Goal: Subscribe to service/newsletter

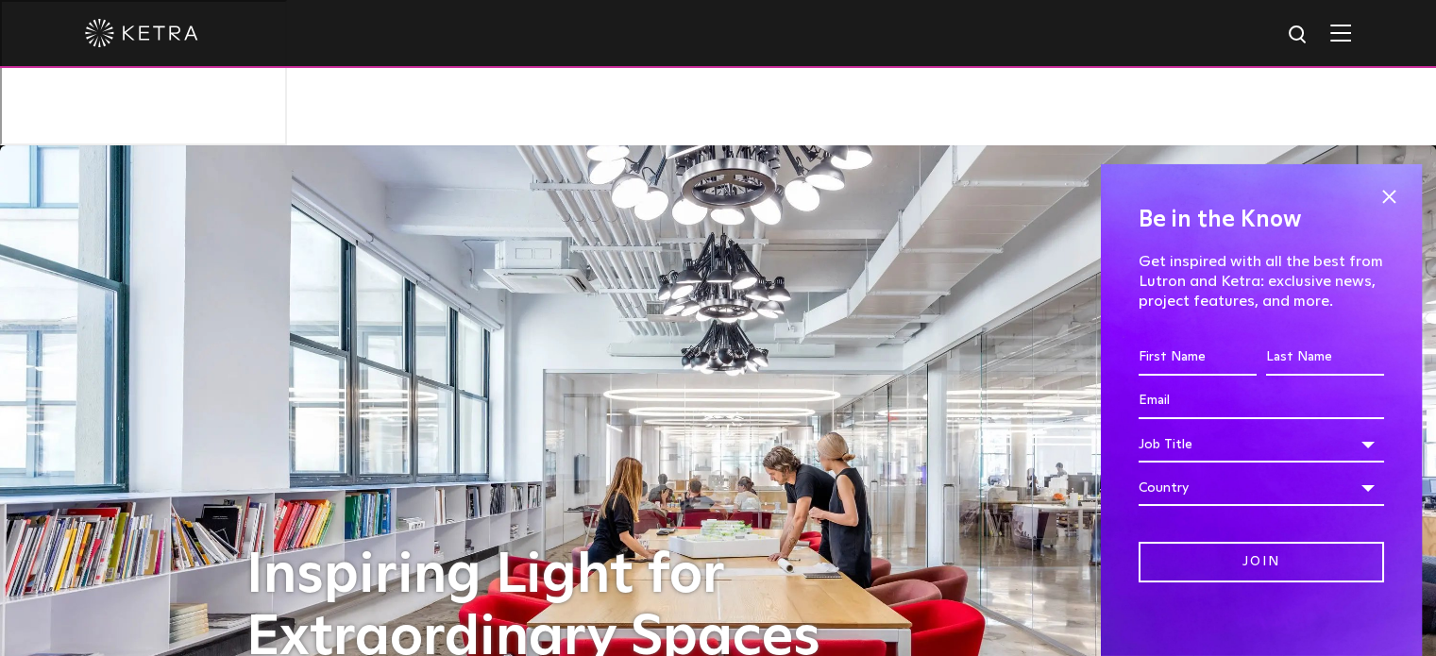
click at [1154, 354] on input "First name *" at bounding box center [1198, 358] width 118 height 36
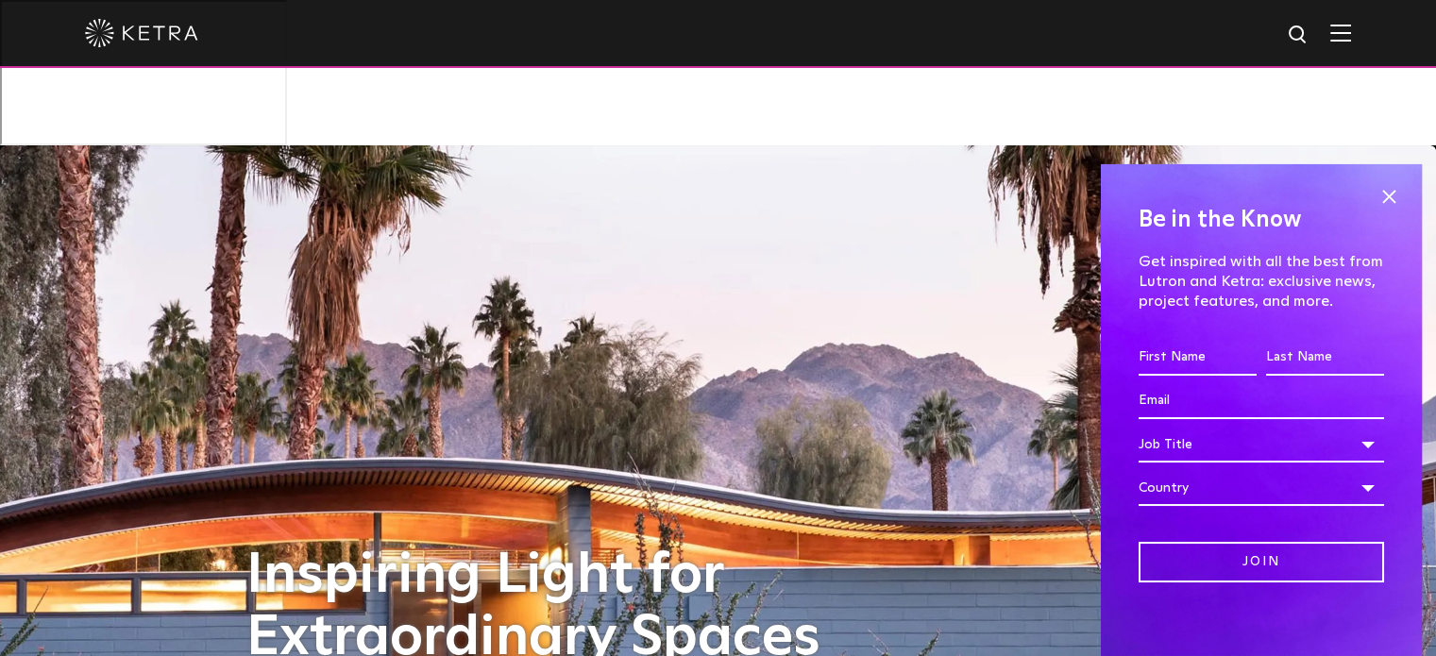
type input "[PERSON_NAME]"
type input "[EMAIL_ADDRESS][DOMAIN_NAME]"
select select "[GEOGRAPHIC_DATA]"
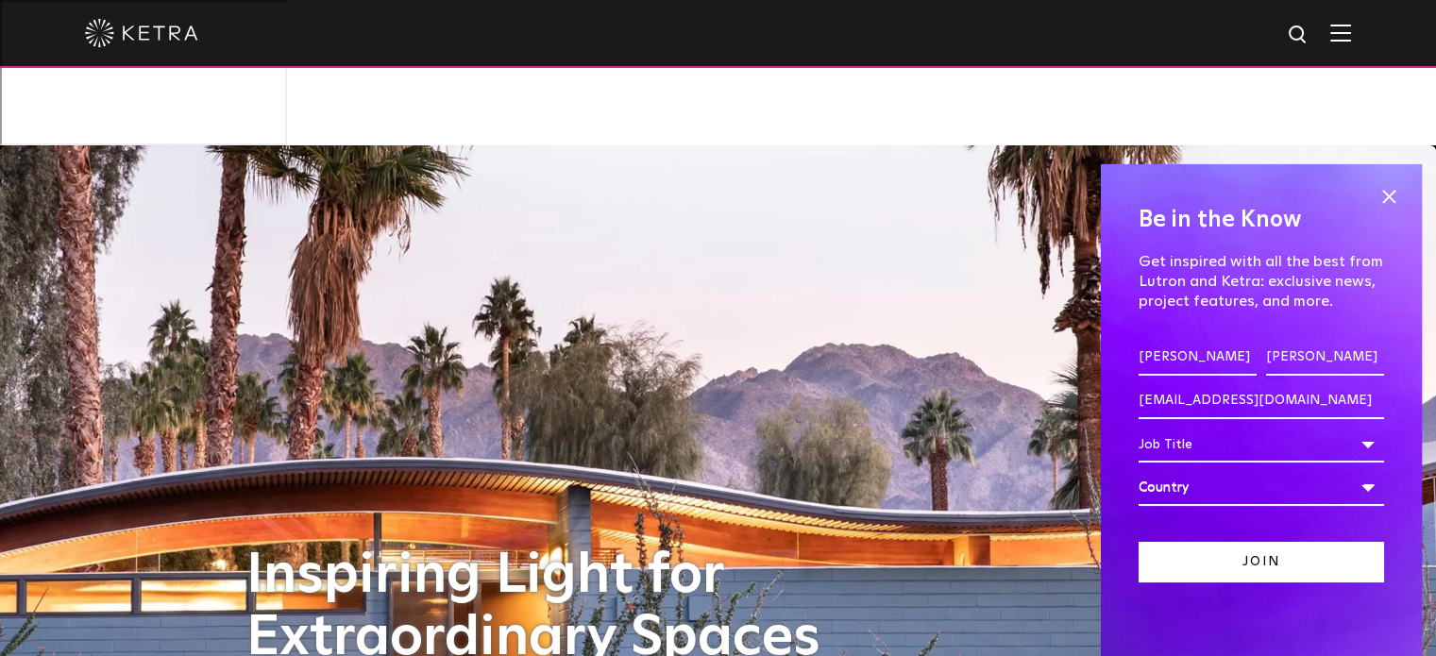
click at [1342, 572] on input "Join" at bounding box center [1261, 562] width 245 height 41
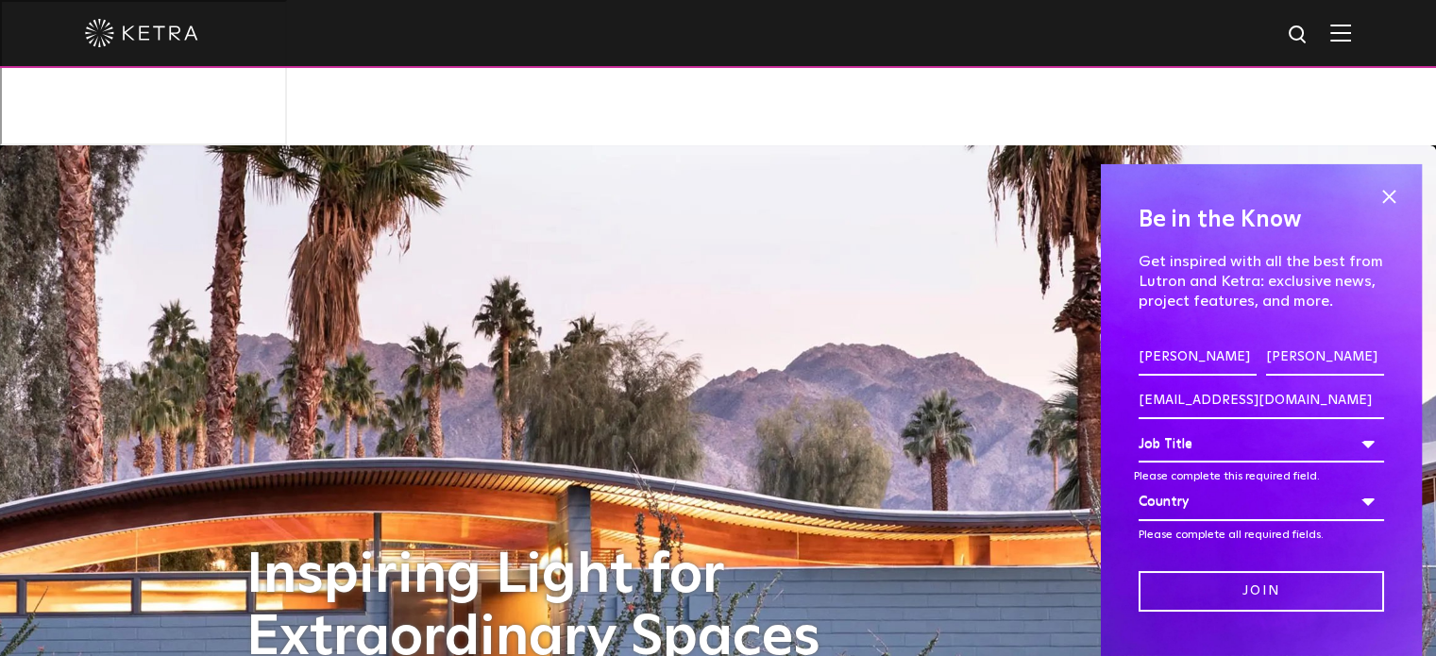
click at [1353, 443] on div "Job Title" at bounding box center [1261, 445] width 245 height 36
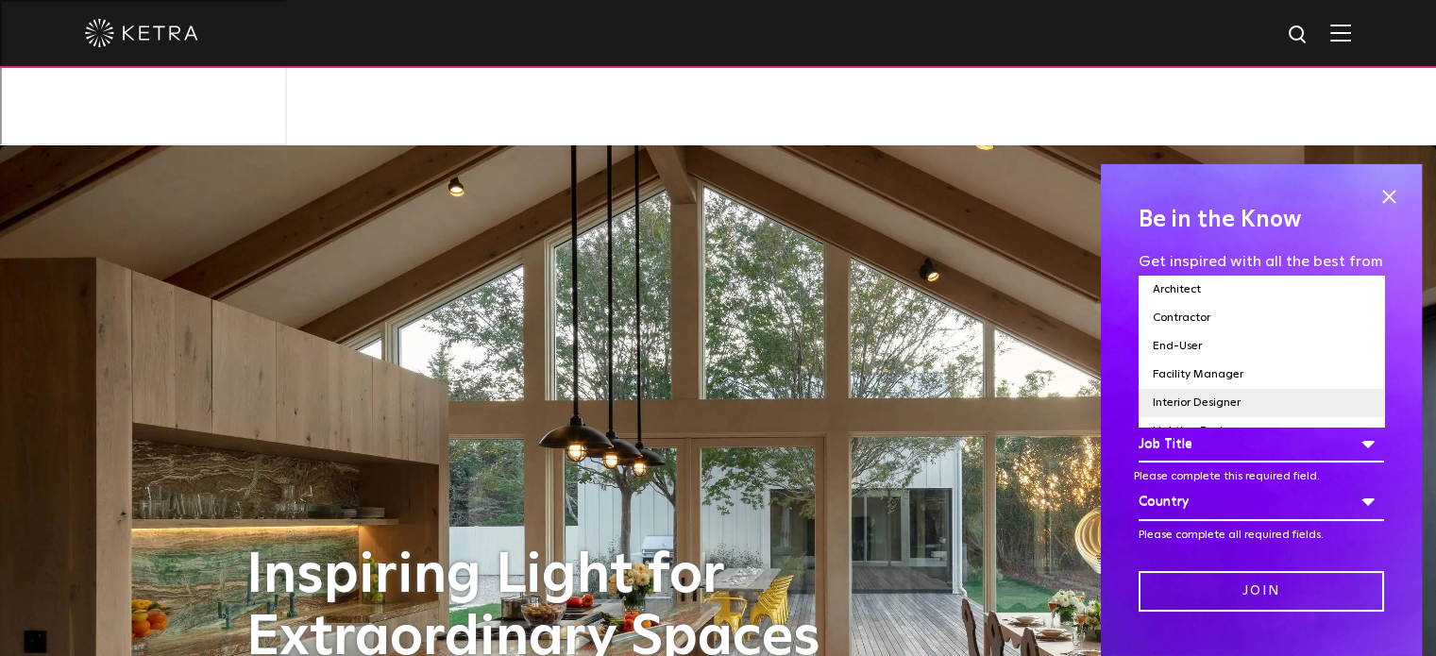
click at [1251, 402] on li "Interior Designer" at bounding box center [1261, 403] width 245 height 28
select select "Interior Designer"
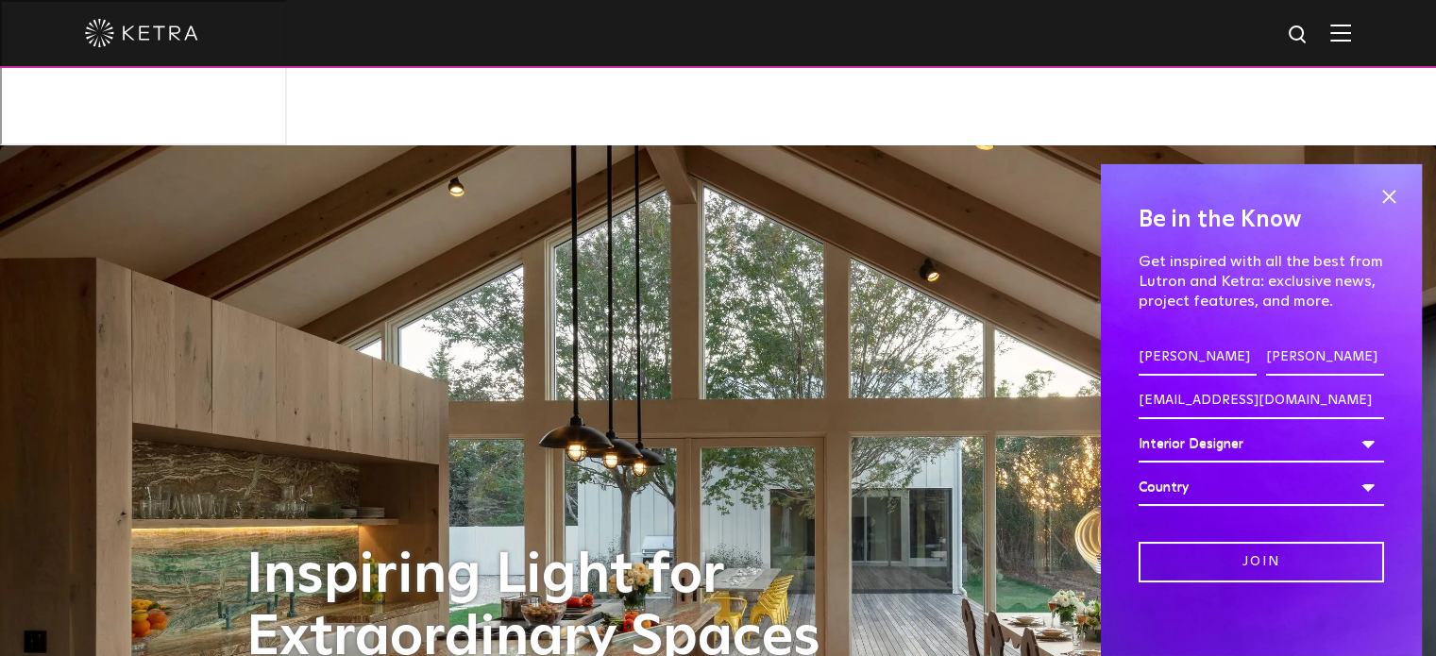
click at [1360, 490] on div "Country" at bounding box center [1261, 488] width 245 height 36
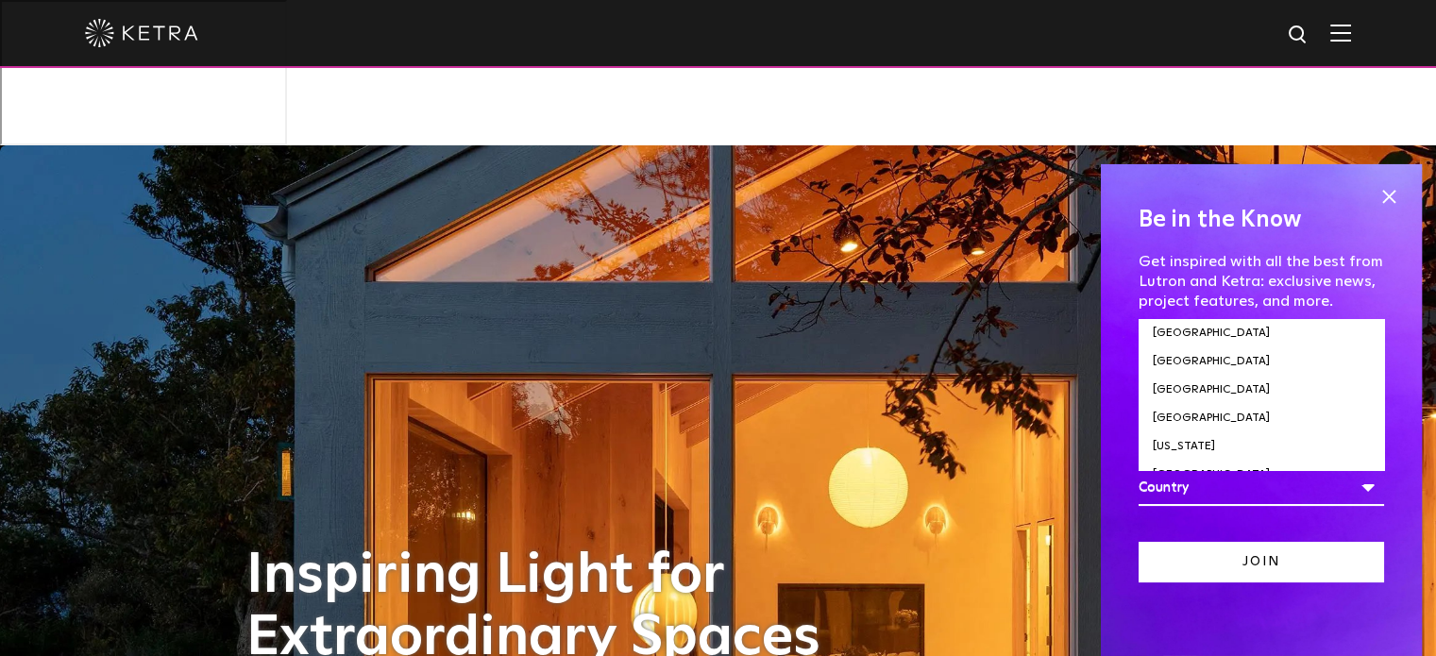
click at [1280, 557] on input "Join" at bounding box center [1261, 562] width 245 height 41
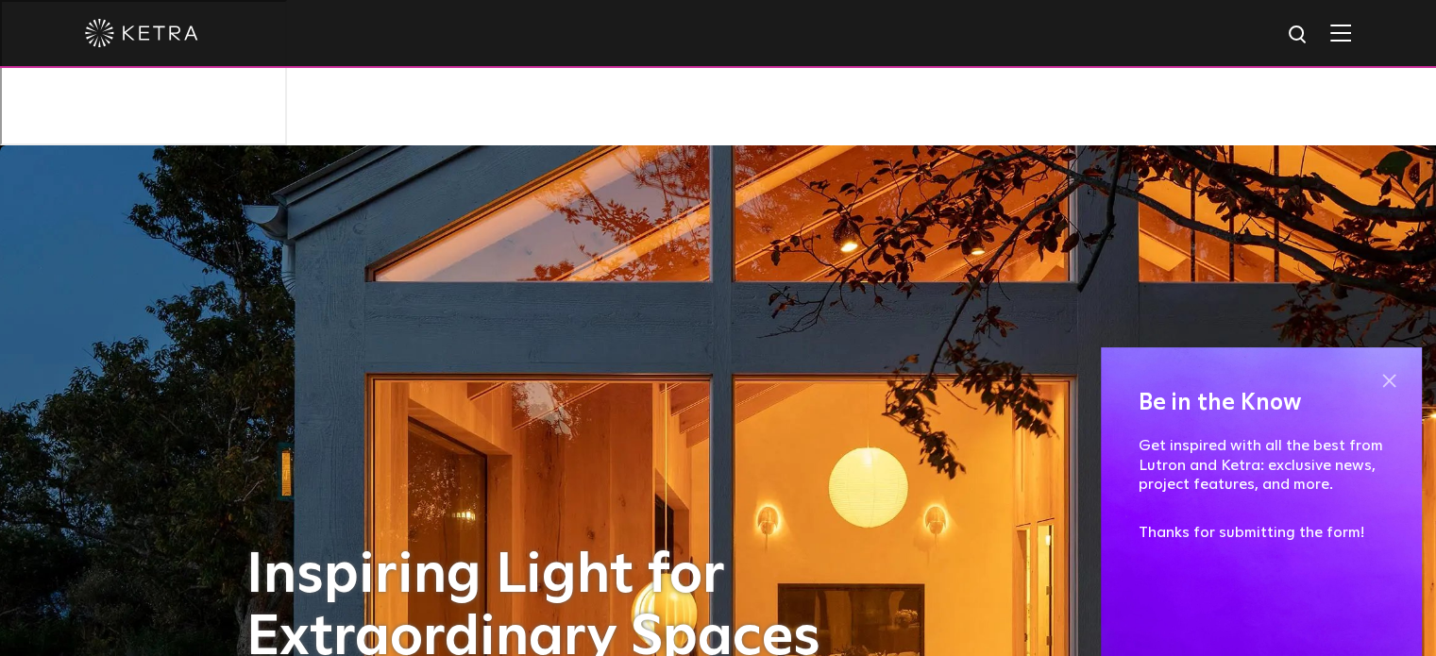
drag, startPoint x: 1394, startPoint y: 381, endPoint x: 1397, endPoint y: 365, distance: 16.5
click at [1392, 380] on span at bounding box center [1389, 380] width 28 height 28
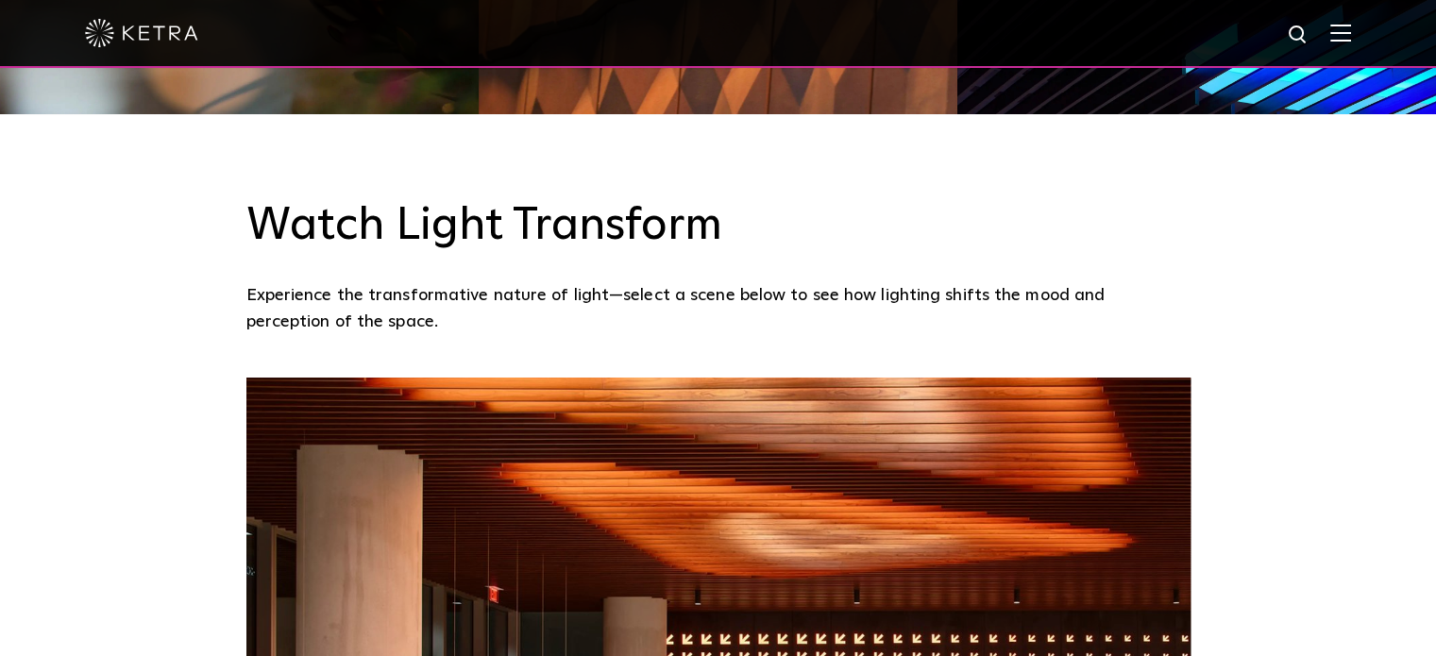
scroll to position [1649, 0]
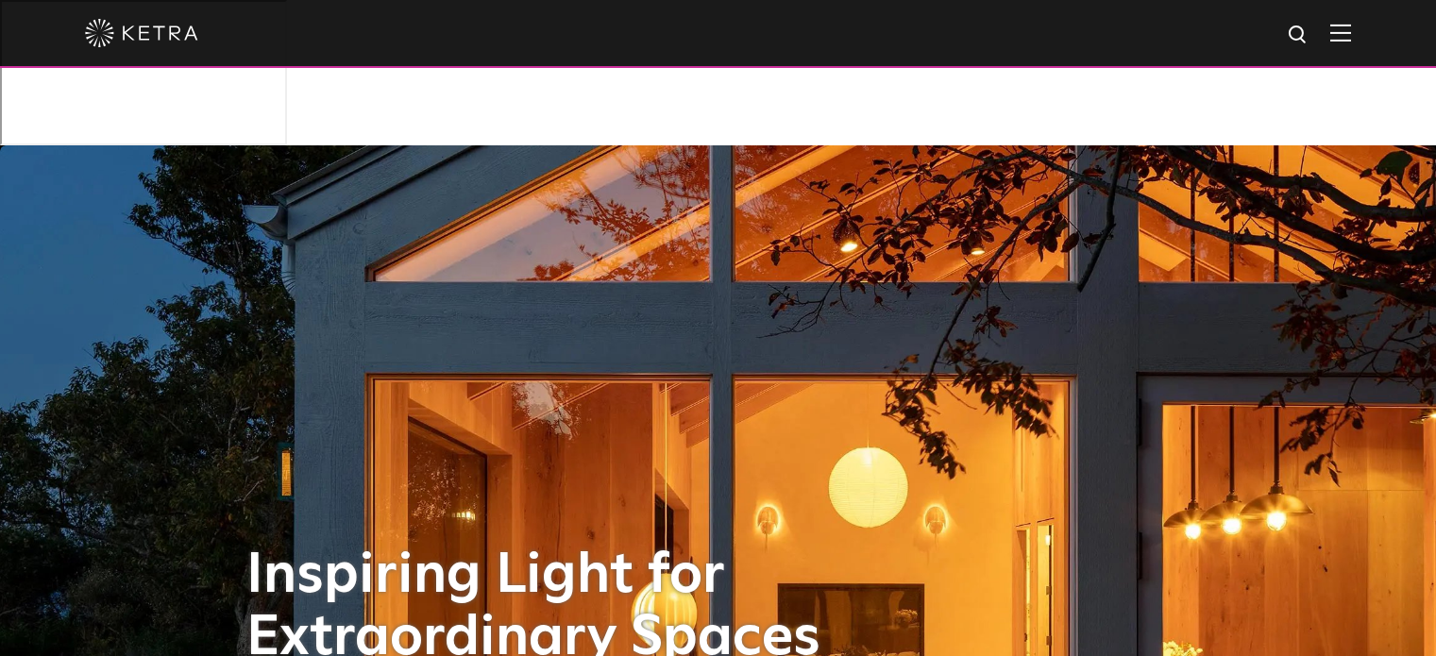
select select "Interior Designer"
select select "[GEOGRAPHIC_DATA]"
select select "Interior Designer"
select select "[GEOGRAPHIC_DATA]"
